Goal: Task Accomplishment & Management: Use online tool/utility

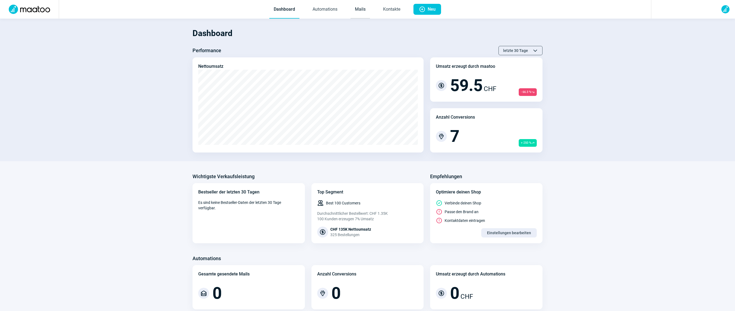
click at [365, 6] on link "Mails" at bounding box center [360, 10] width 19 height 18
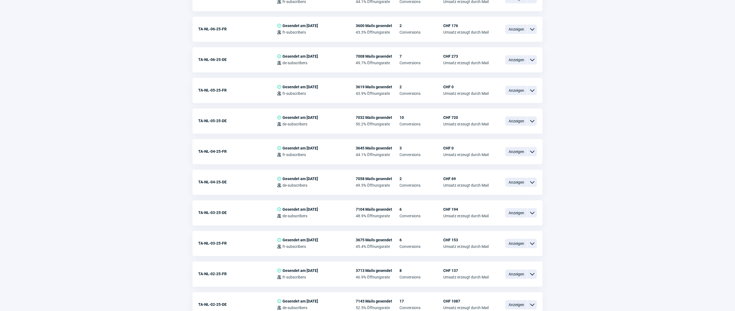
scroll to position [253, 0]
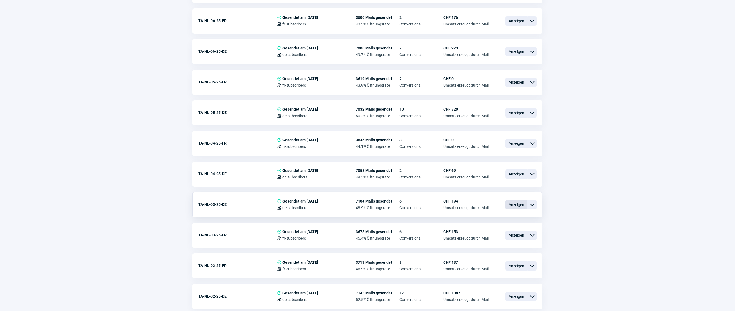
click at [515, 201] on span "Anzeigen" at bounding box center [517, 204] width 22 height 9
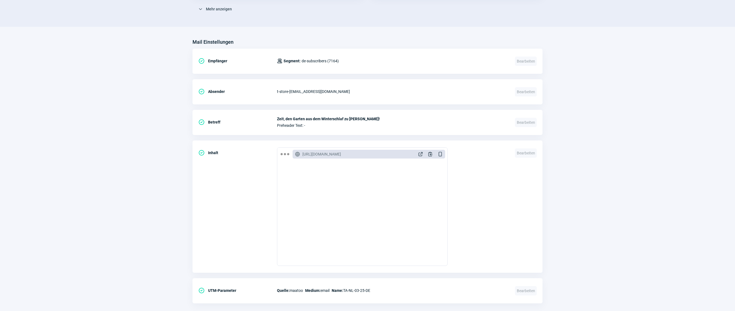
scroll to position [179, 0]
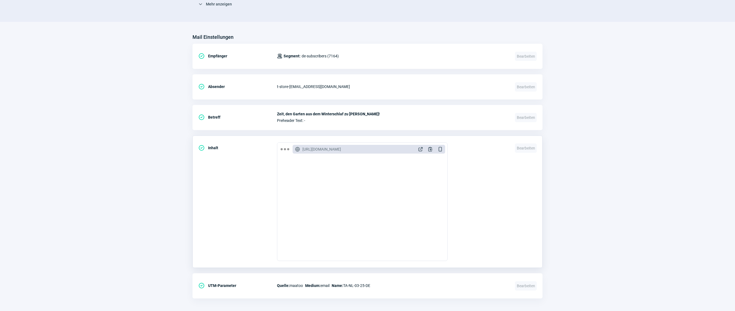
click at [422, 152] on div "GlobeAlt icon [URL][DOMAIN_NAME] ExternalLink icon Clipboard icon DeviceMobile …" at bounding box center [369, 149] width 153 height 9
click at [421, 150] on span "ExternalLink icon" at bounding box center [420, 149] width 5 height 5
